Goal: Use online tool/utility: Utilize a website feature to perform a specific function

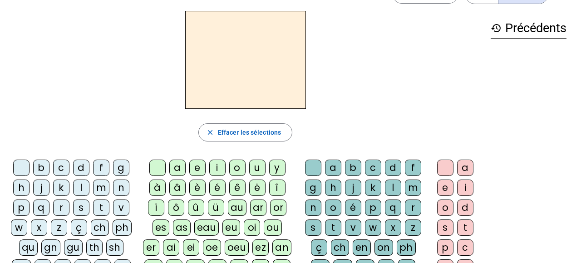
scroll to position [29, 0]
click at [43, 169] on div "b" at bounding box center [41, 168] width 16 height 16
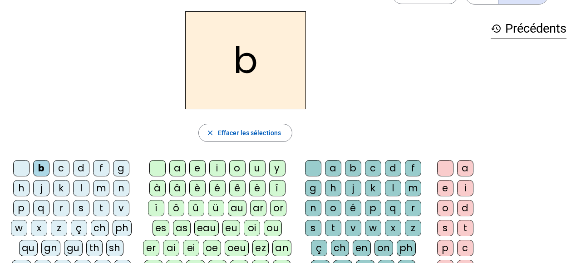
click at [217, 169] on div "i" at bounding box center [217, 168] width 16 height 16
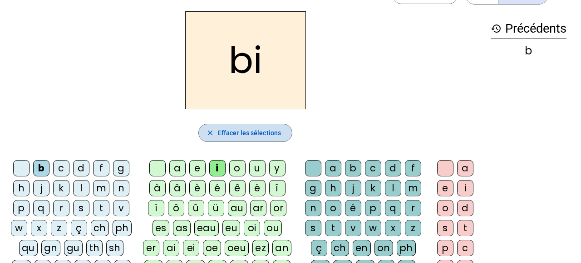
click at [241, 132] on span "Effacer les sélections" at bounding box center [249, 132] width 63 height 11
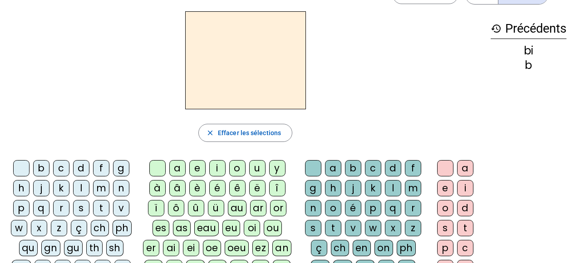
click at [78, 189] on div "l" at bounding box center [81, 188] width 16 height 16
click at [176, 168] on div "a" at bounding box center [177, 168] width 16 height 16
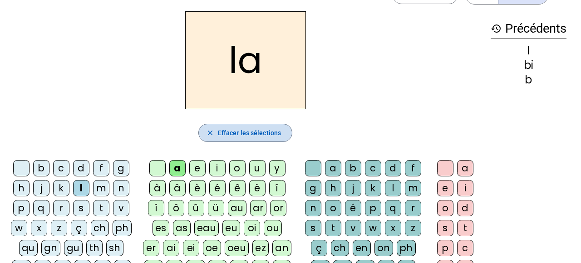
click at [214, 134] on mat-icon "close" at bounding box center [210, 133] width 8 height 8
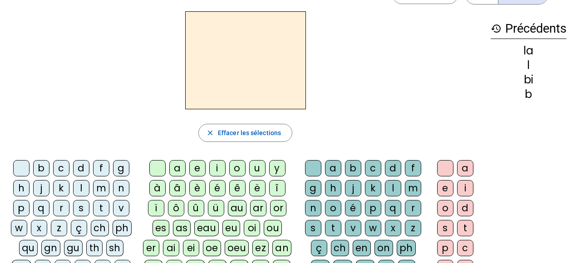
click at [102, 190] on div "m" at bounding box center [101, 188] width 16 height 16
click at [220, 168] on div "i" at bounding box center [217, 168] width 16 height 16
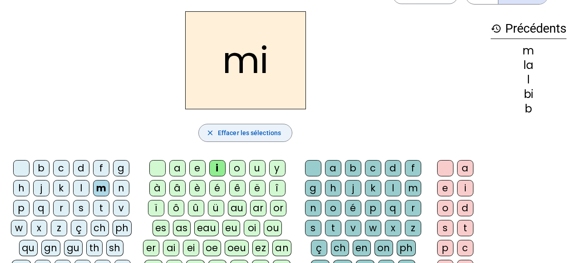
click at [274, 131] on span "Effacer les sélections" at bounding box center [249, 132] width 63 height 11
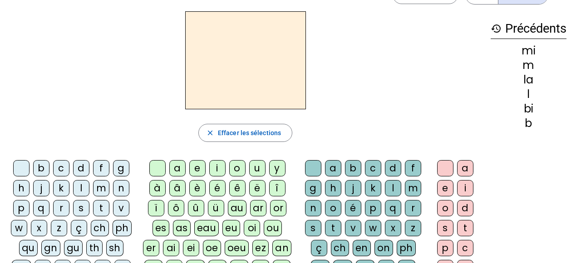
click at [119, 210] on div "v" at bounding box center [121, 208] width 16 height 16
click at [196, 171] on div "e" at bounding box center [197, 168] width 16 height 16
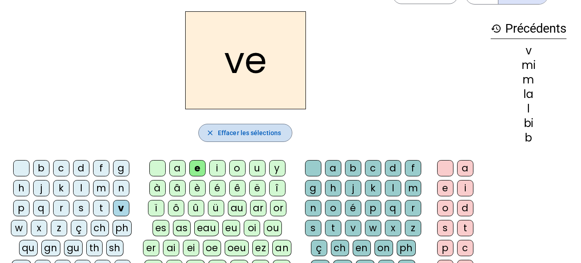
click at [227, 132] on span "Effacer les sélections" at bounding box center [249, 132] width 63 height 11
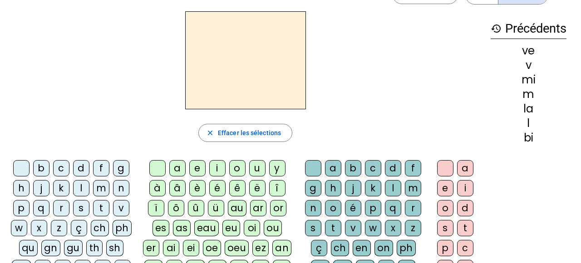
click at [79, 211] on div "s" at bounding box center [81, 208] width 16 height 16
click at [178, 169] on div "a" at bounding box center [177, 168] width 16 height 16
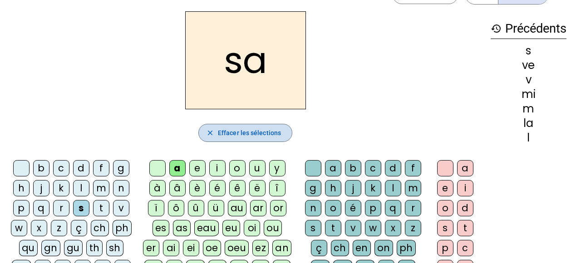
click at [239, 132] on span "Effacer les sélections" at bounding box center [249, 132] width 63 height 11
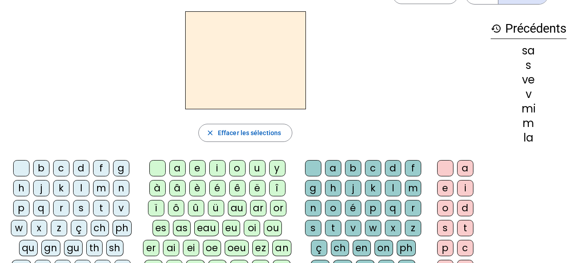
click at [176, 170] on div "a" at bounding box center [177, 168] width 16 height 16
click at [356, 171] on div "b" at bounding box center [353, 168] width 16 height 16
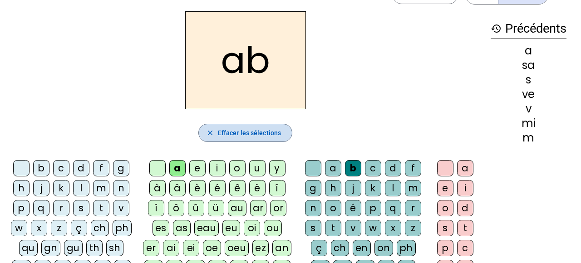
click at [256, 135] on span "Effacer les sélections" at bounding box center [249, 132] width 63 height 11
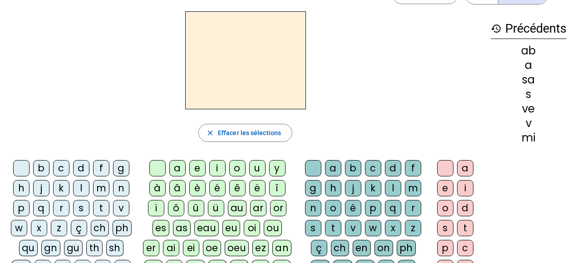
click at [215, 172] on div "i" at bounding box center [217, 168] width 16 height 16
click at [391, 190] on div "l" at bounding box center [393, 188] width 16 height 16
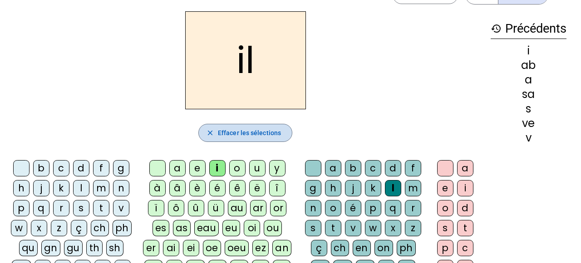
click at [269, 134] on span "Effacer les sélections" at bounding box center [249, 132] width 63 height 11
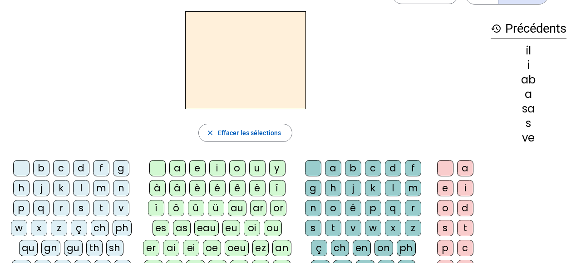
click at [176, 167] on div "a" at bounding box center [177, 168] width 16 height 16
click at [411, 208] on div "r" at bounding box center [413, 208] width 16 height 16
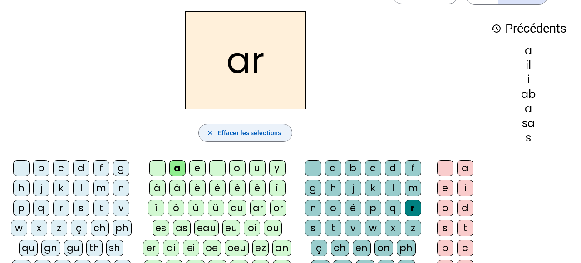
click at [258, 134] on span "Effacer les sélections" at bounding box center [249, 132] width 63 height 11
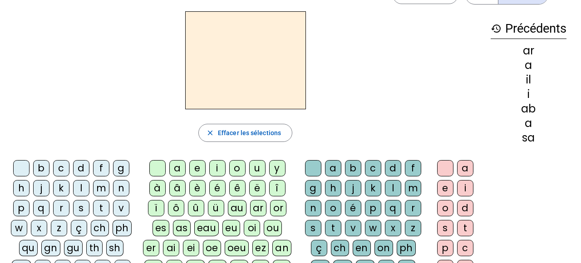
click at [102, 191] on div "m" at bounding box center [101, 188] width 16 height 16
click at [176, 168] on div "a" at bounding box center [177, 168] width 16 height 16
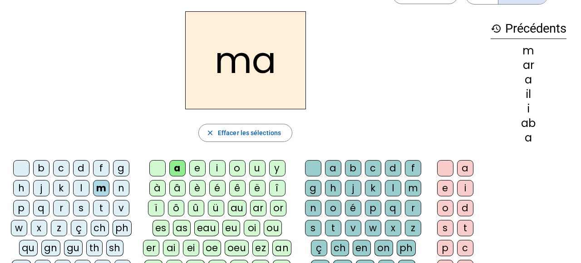
click at [395, 188] on div "l" at bounding box center [393, 188] width 16 height 16
